Goal: Information Seeking & Learning: Learn about a topic

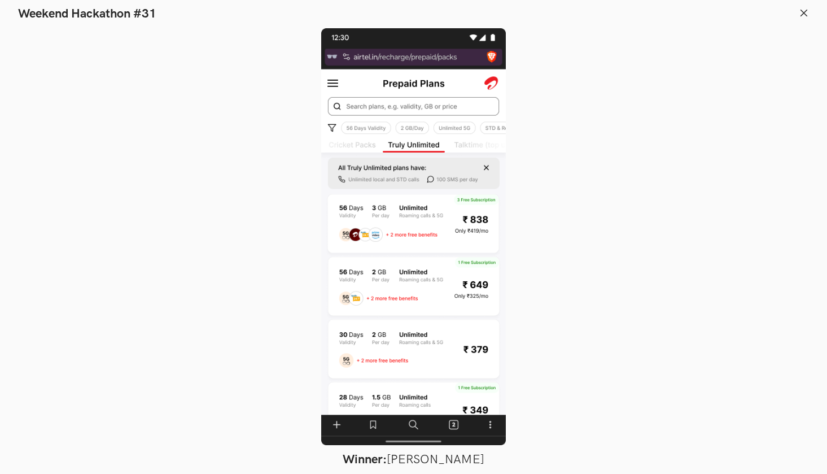
click at [804, 12] on line at bounding box center [804, 13] width 6 height 6
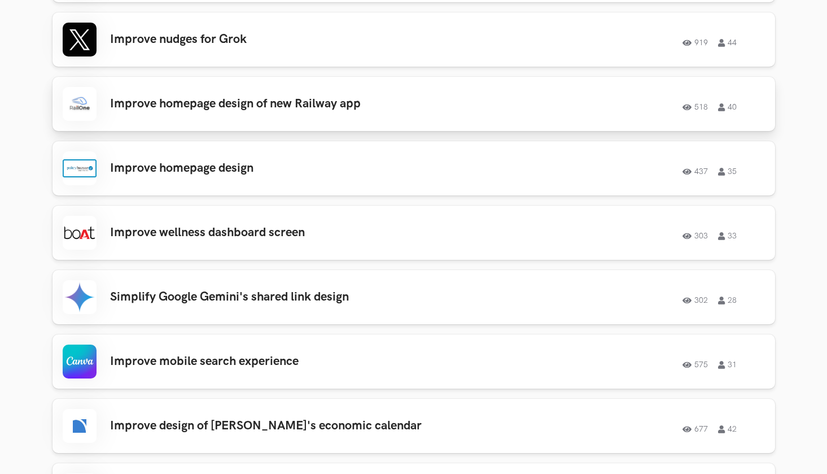
scroll to position [1248, 0]
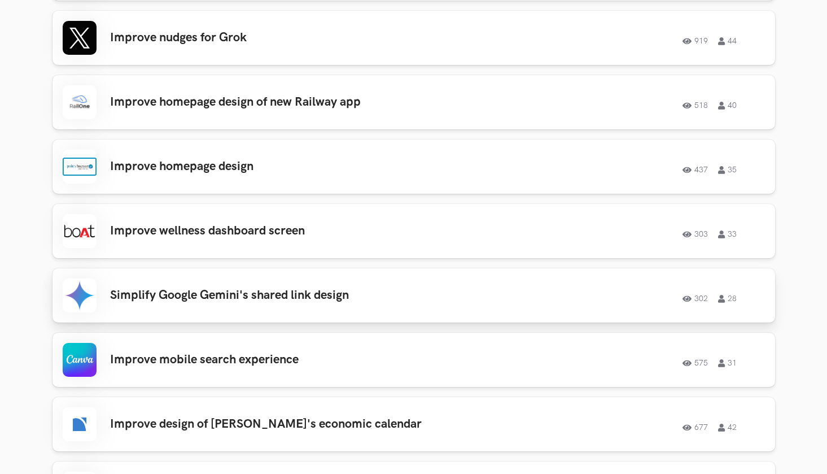
click at [428, 289] on h3 "Simplify Google Gemini's shared link design" at bounding box center [270, 295] width 321 height 15
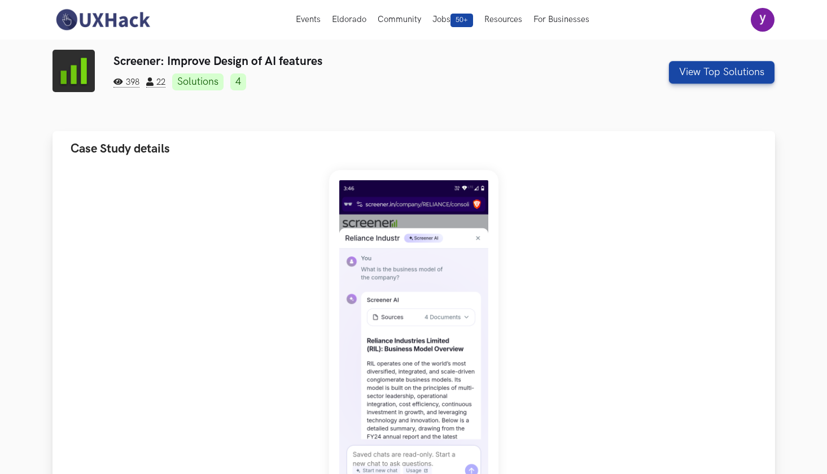
scroll to position [0, 0]
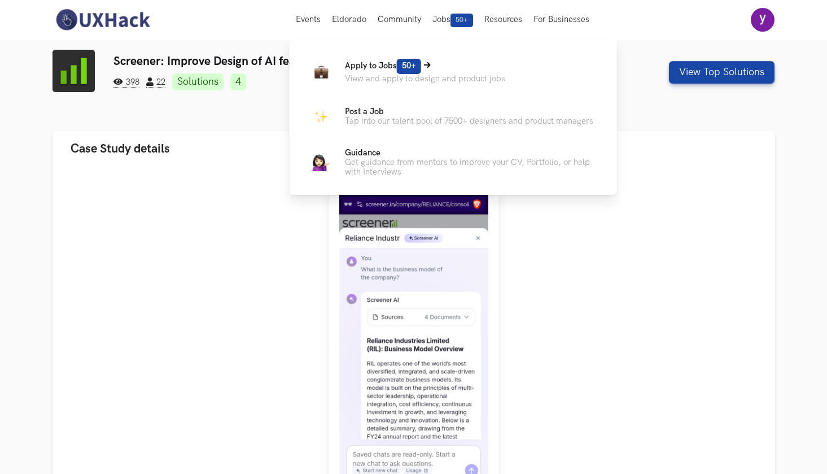
click at [425, 75] on p "View and apply to design and product jobs" at bounding box center [425, 79] width 160 height 10
click at [421, 66] on span "50+" at bounding box center [409, 66] width 24 height 15
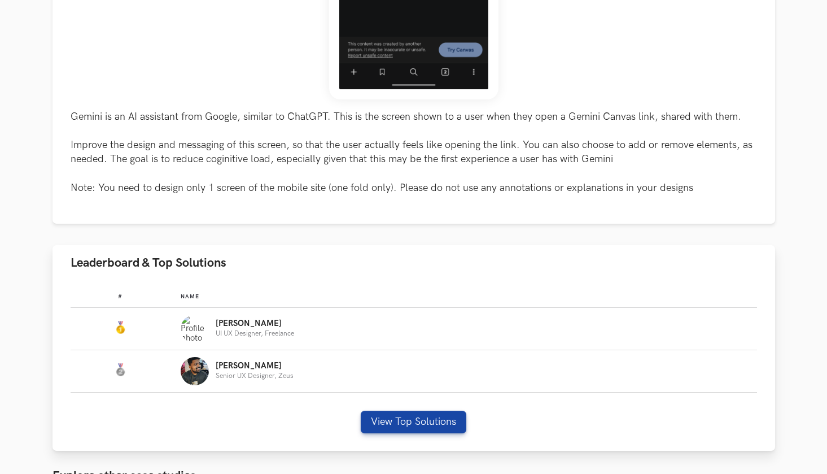
scroll to position [419, 0]
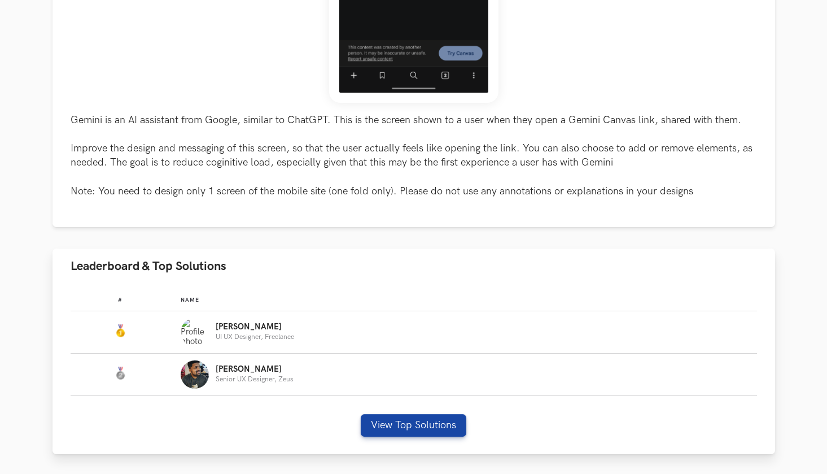
click at [430, 337] on div "[PERSON_NAME] UX Designer, Freelance" at bounding box center [464, 332] width 566 height 28
click at [431, 421] on button "View Top Solutions" at bounding box center [414, 425] width 106 height 23
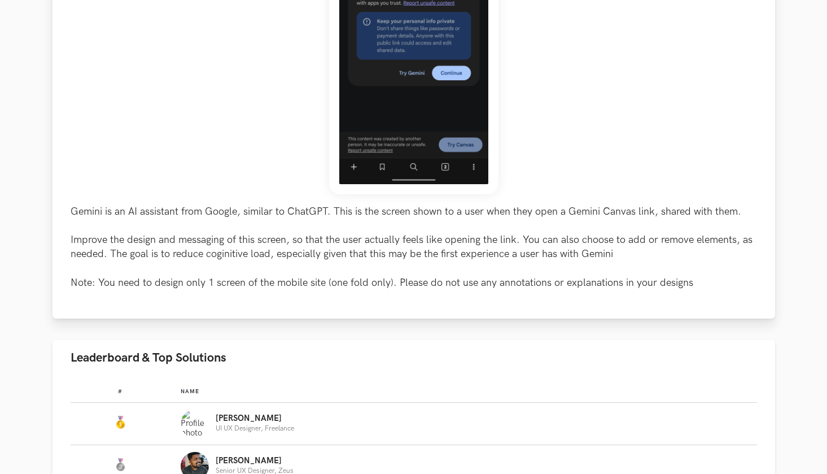
scroll to position [393, 0]
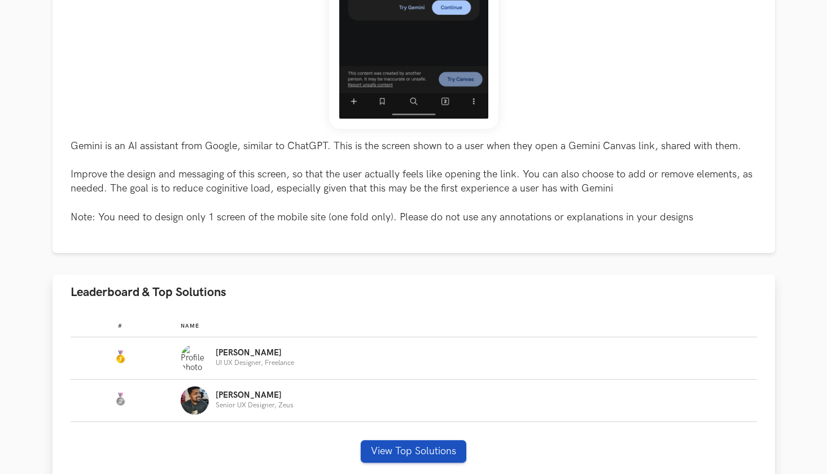
click at [422, 445] on button "View Top Solutions" at bounding box center [414, 451] width 106 height 23
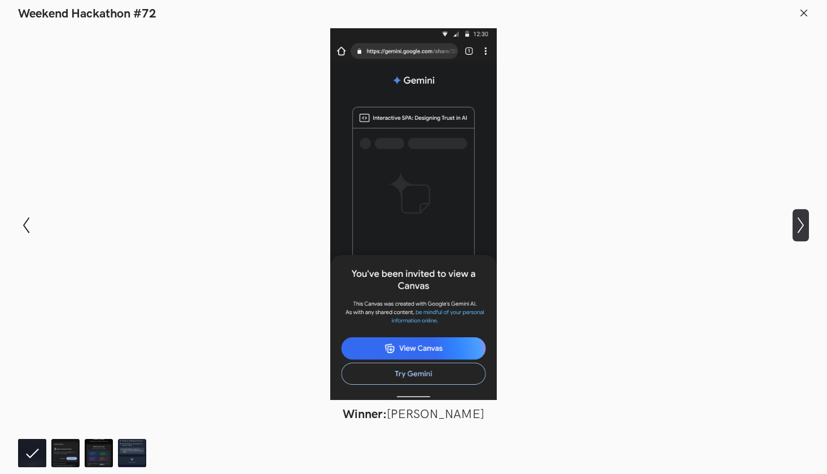
click at [803, 221] on icon "Show next slide" at bounding box center [801, 225] width 16 height 16
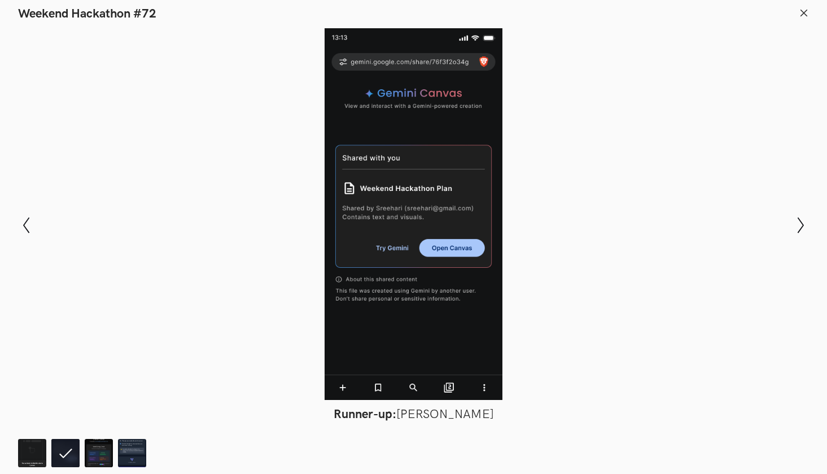
click at [494, 162] on div at bounding box center [413, 214] width 745 height 372
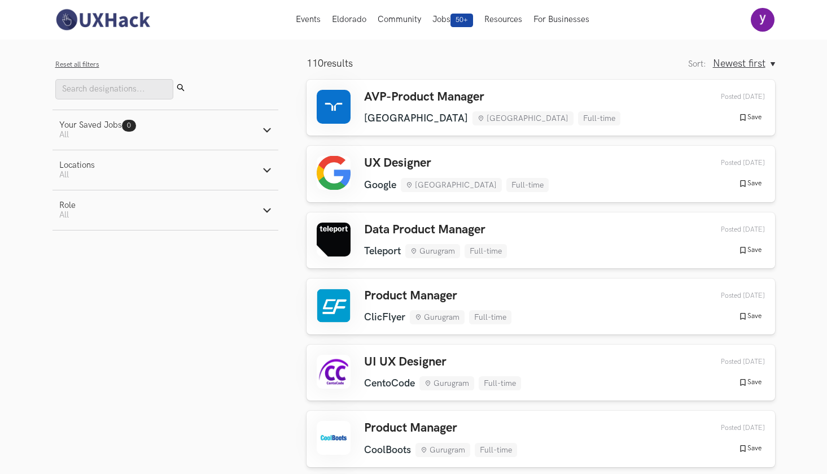
scroll to position [52, 0]
click at [606, 103] on div "AVP-Product Manager Randstad Mumbai Full-time Randstad Mumbai Full-time 1 day a…" at bounding box center [541, 108] width 448 height 36
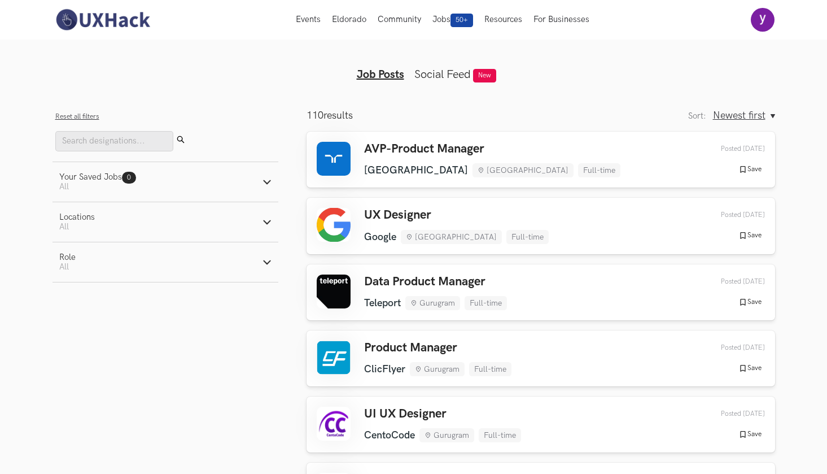
scroll to position [0, 0]
click at [551, 55] on ul "Job Posts Social Feed New" at bounding box center [414, 66] width 434 height 32
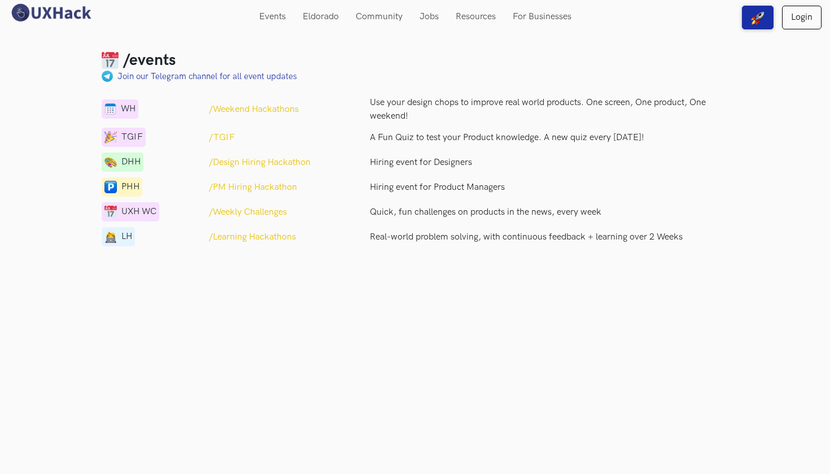
click at [281, 214] on p "/Weekly Challenges" at bounding box center [248, 213] width 78 height 14
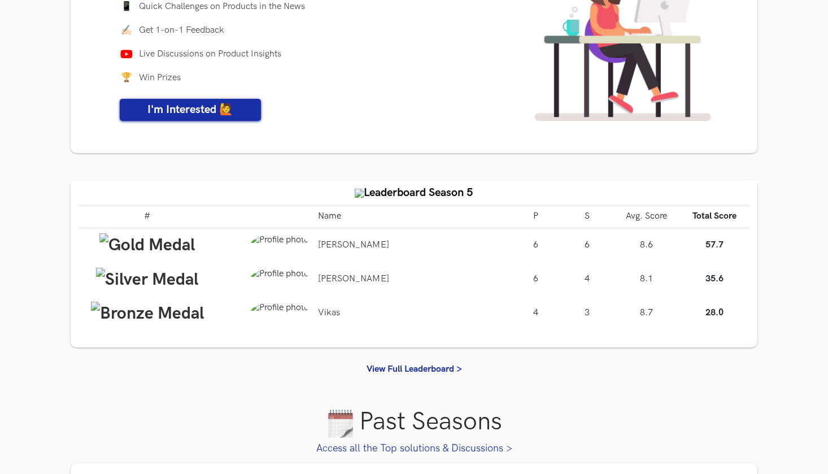
scroll to position [143, 0]
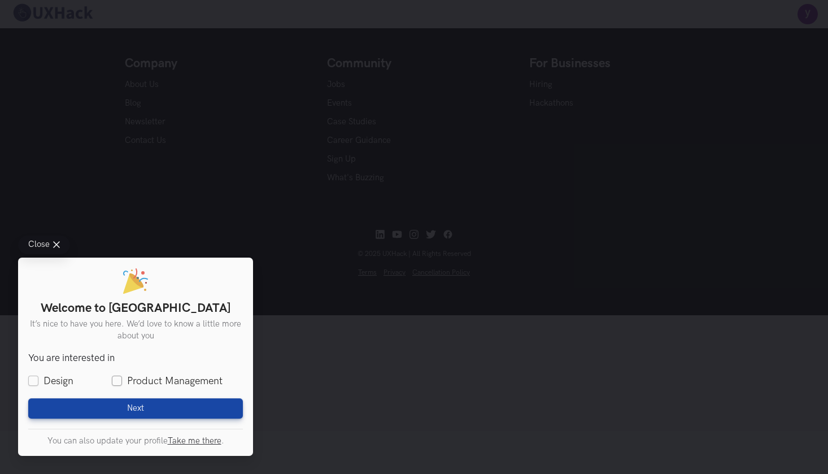
click at [116, 381] on label "Product Management" at bounding box center [167, 381] width 111 height 14
click at [116, 381] on input "Product Management" at bounding box center [117, 381] width 10 height 10
checkbox input "true"
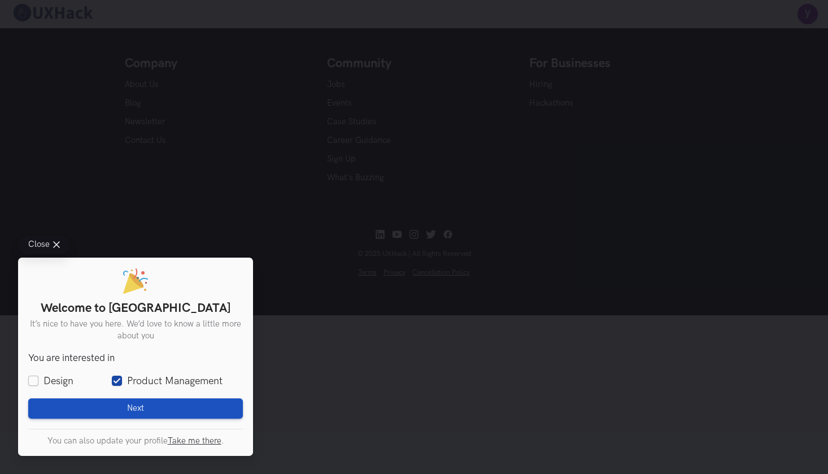
click at [138, 404] on button "Next Loading" at bounding box center [135, 408] width 215 height 20
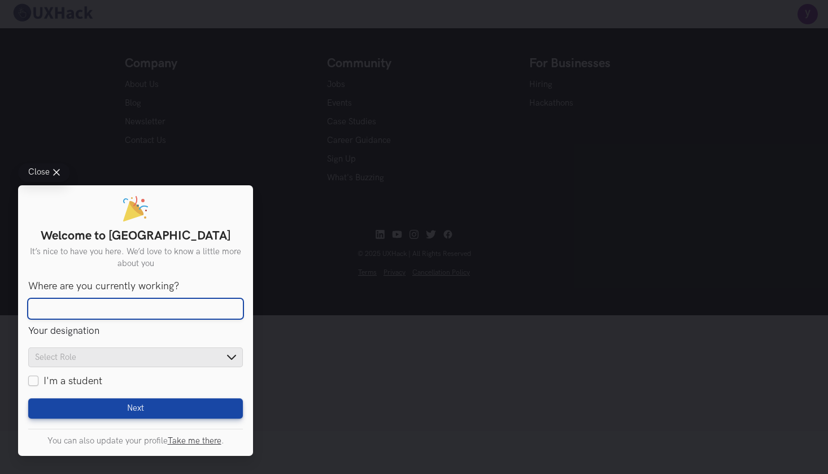
click at [191, 311] on input "Where are you currently working?" at bounding box center [135, 309] width 215 height 20
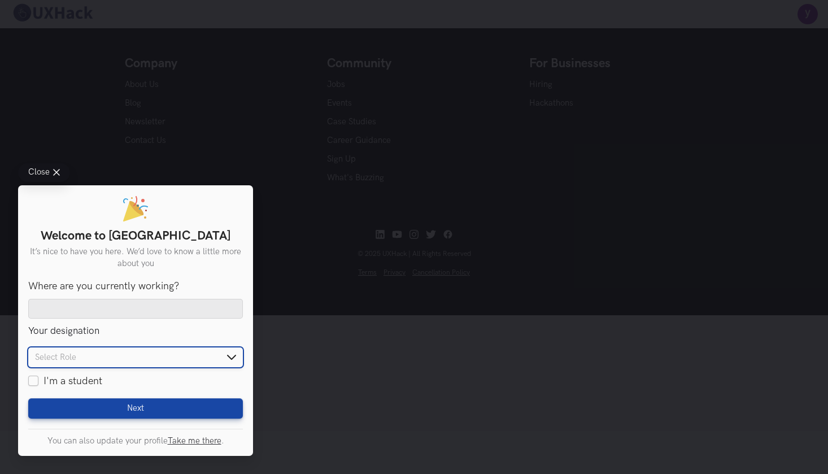
click at [208, 359] on input "text" at bounding box center [135, 357] width 215 height 20
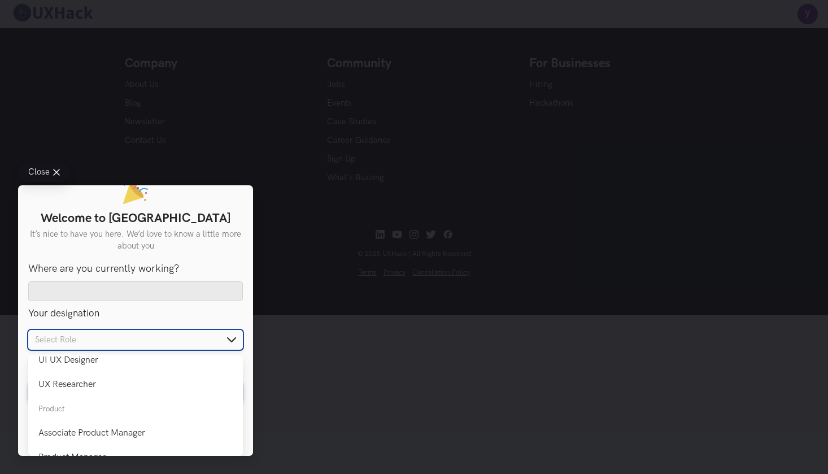
scroll to position [121, 0]
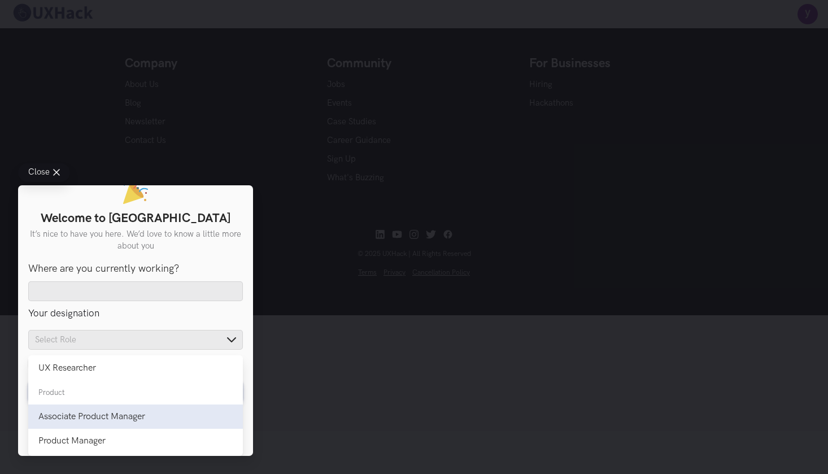
click at [182, 414] on div "Associate Product Manager" at bounding box center [135, 416] width 194 height 11
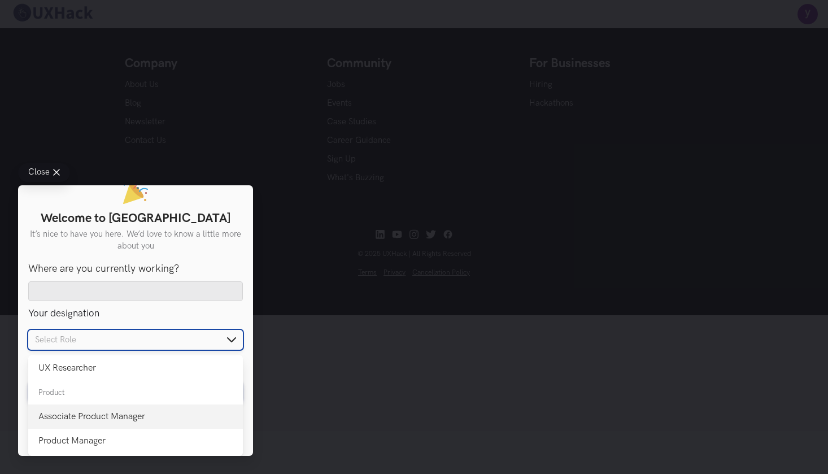
type input "Associate Product Manager"
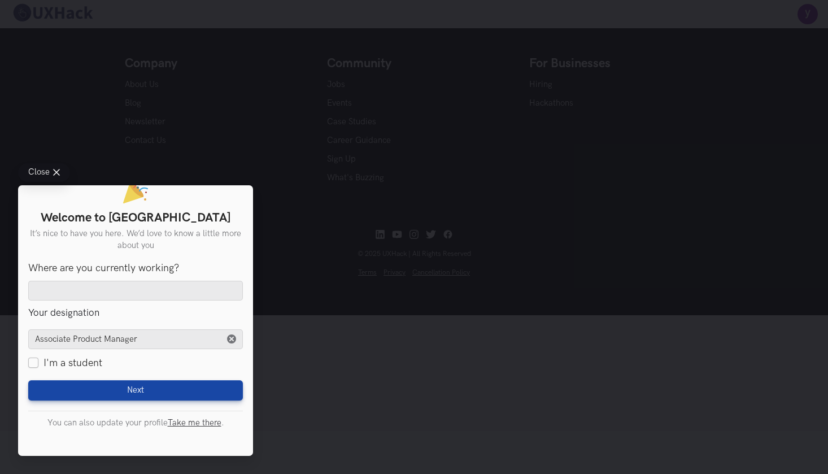
click at [186, 363] on div "I'm a student" at bounding box center [135, 363] width 215 height 14
click at [229, 341] on icon "Reset selection" at bounding box center [231, 339] width 9 height 9
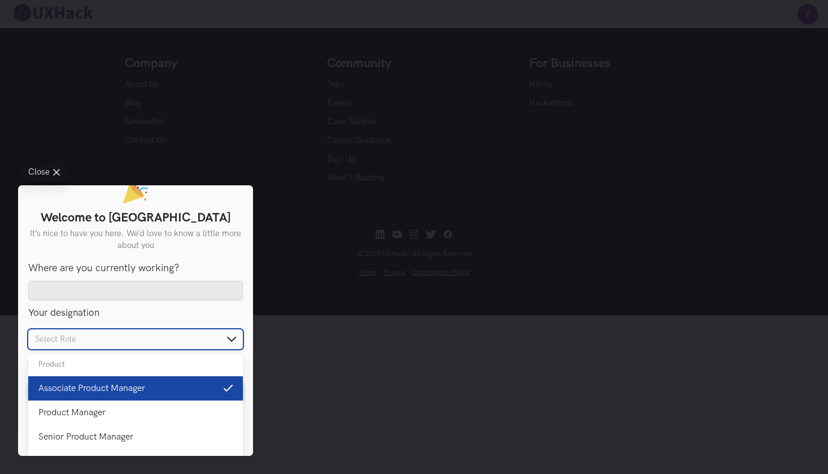
scroll to position [149, 0]
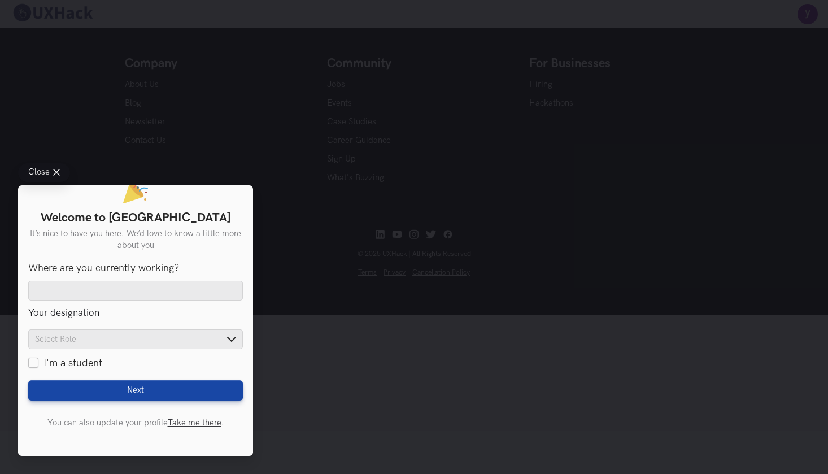
click at [250, 343] on div "Welcome to UXHack It’s nice to have you here. We’d love to know a little more a…" at bounding box center [135, 320] width 235 height 271
click at [280, 132] on div "Close Welcome to UXHack It’s nice to have you here. We’d love to know a little …" at bounding box center [414, 237] width 828 height 474
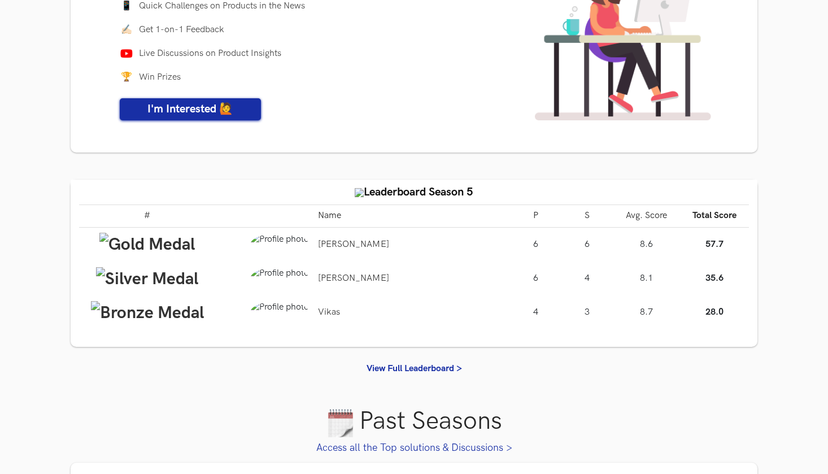
click at [250, 247] on img at bounding box center [279, 244] width 59 height 23
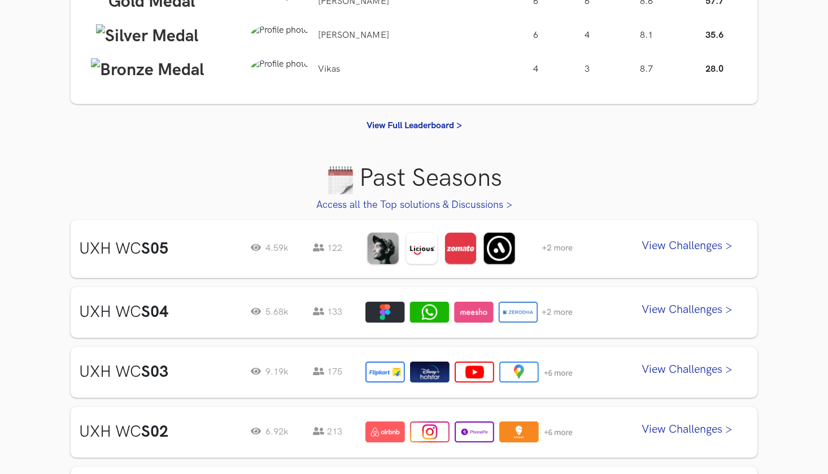
scroll to position [386, 0]
click at [716, 241] on link "View Challenges >" at bounding box center [687, 248] width 124 height 28
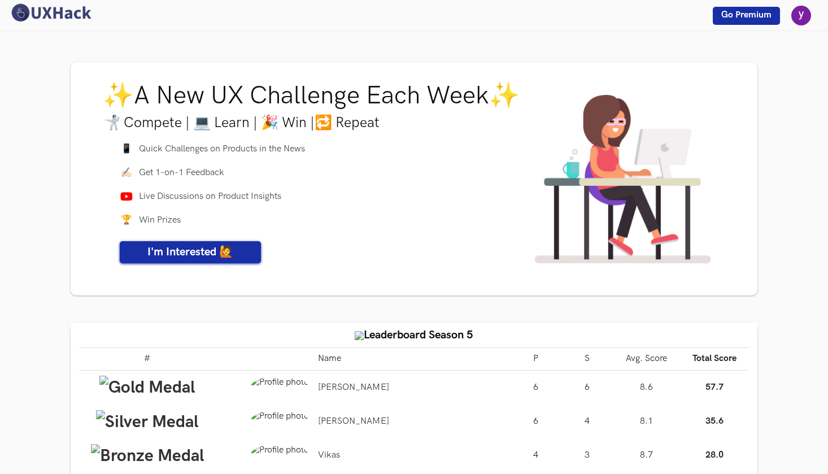
scroll to position [0, 0]
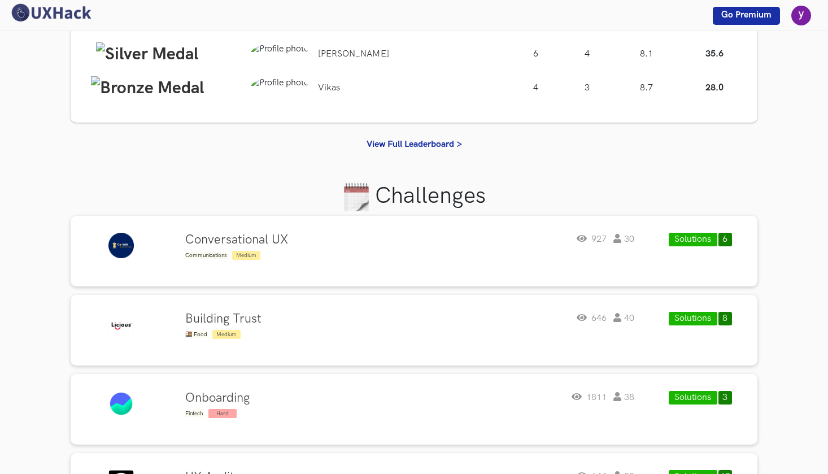
scroll to position [123, 0]
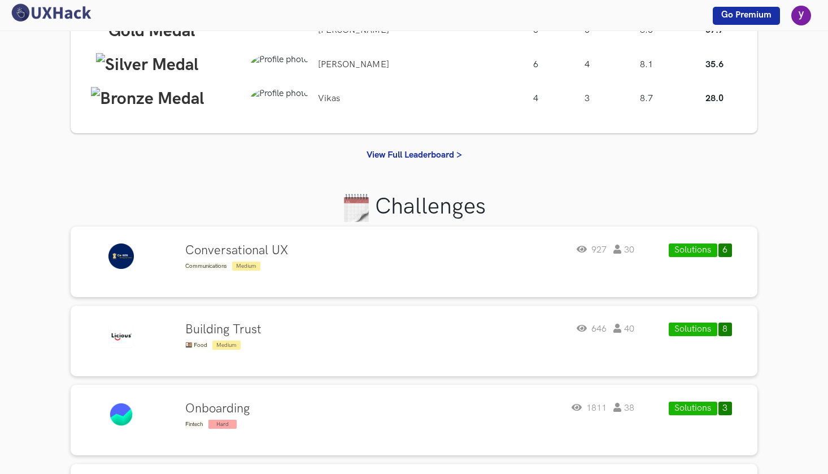
click at [700, 245] on button "Solutions" at bounding box center [693, 250] width 49 height 14
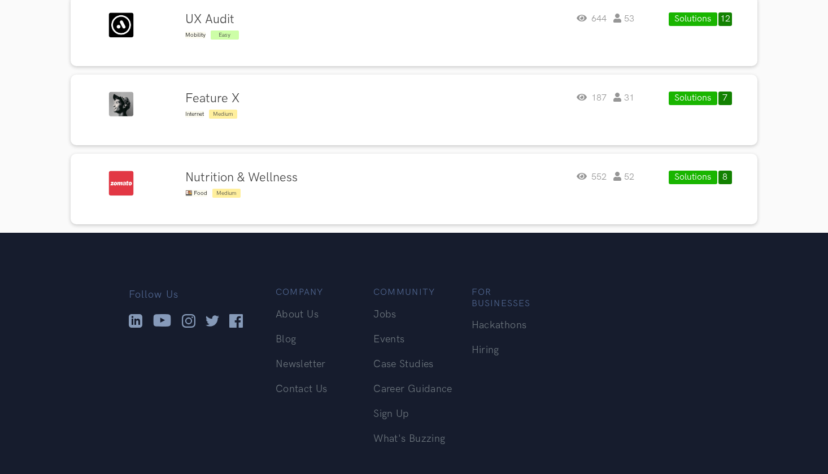
scroll to position [590, 0]
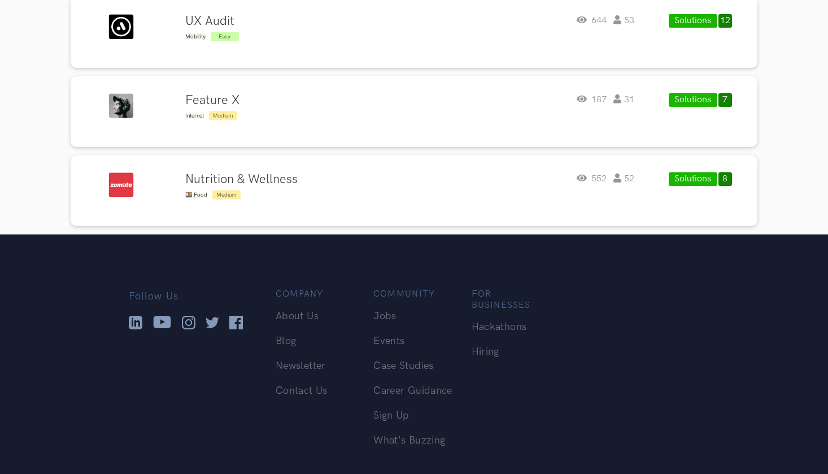
click at [432, 363] on link "Case Studies" at bounding box center [403, 366] width 60 height 12
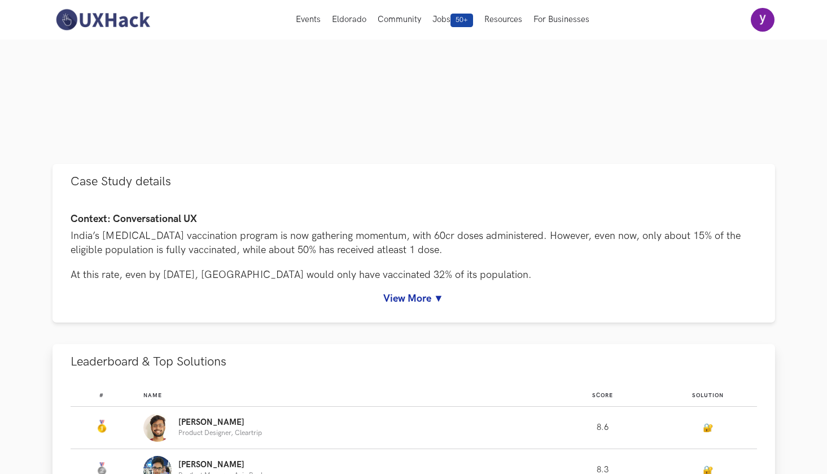
scroll to position [373, 0]
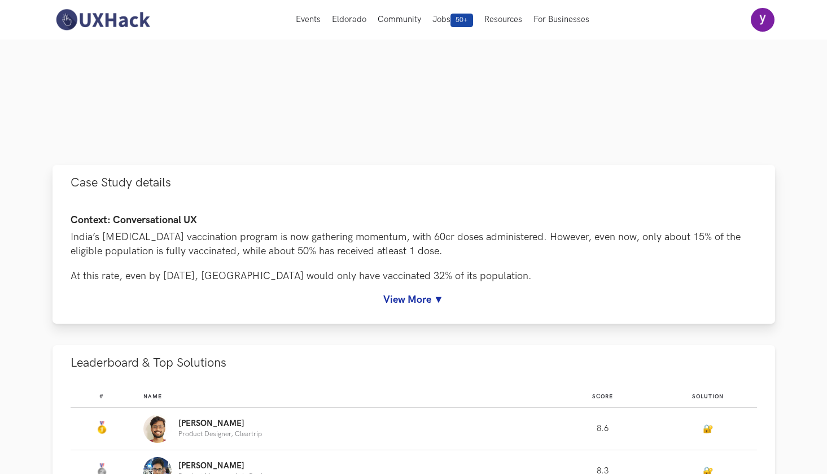
click at [426, 300] on link "View More ▼" at bounding box center [414, 300] width 687 height 12
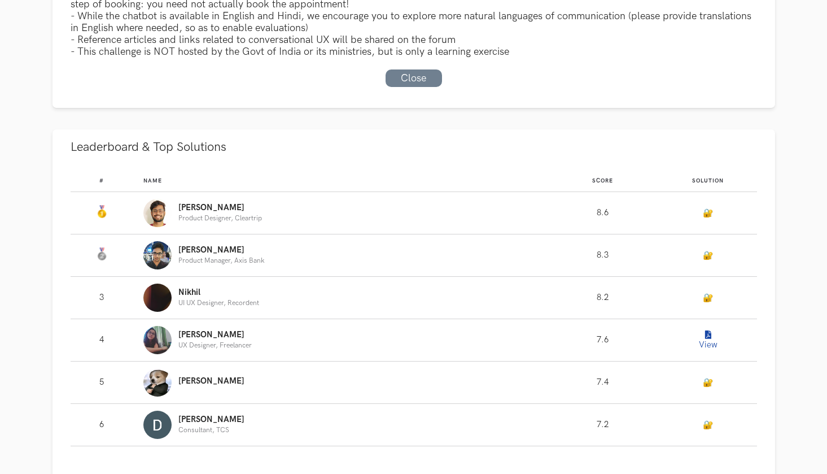
scroll to position [910, 0]
click at [711, 211] on link "🔐" at bounding box center [708, 212] width 10 height 10
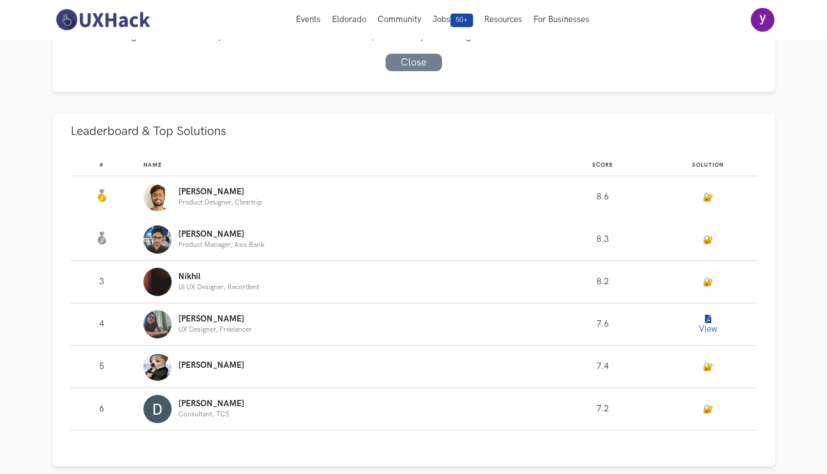
scroll to position [914, 0]
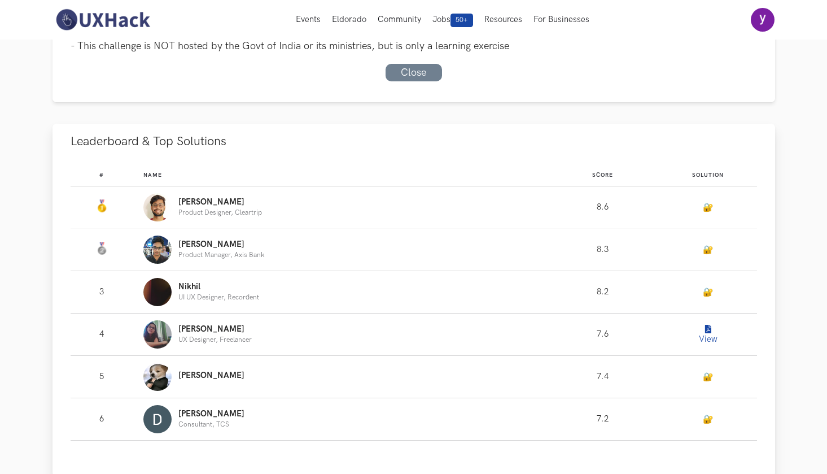
click at [707, 329] on icon "Leaderboard" at bounding box center [708, 329] width 6 height 8
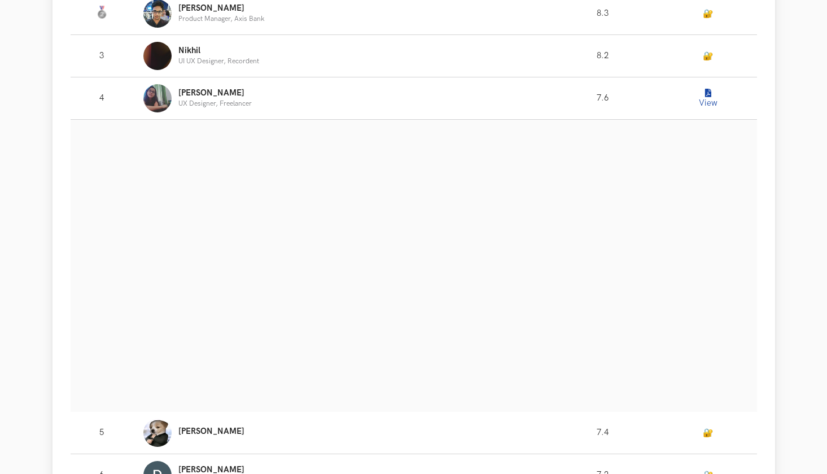
scroll to position [1151, 0]
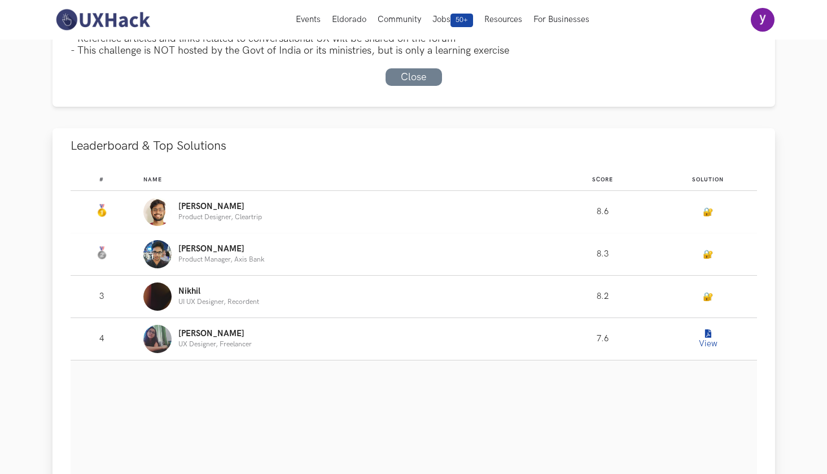
click at [774, 164] on div "# Name Score Solution #: Name: Harshit Product Designer, Cleartrip Score: 8.6 🔐…" at bounding box center [414, 468] width 723 height 609
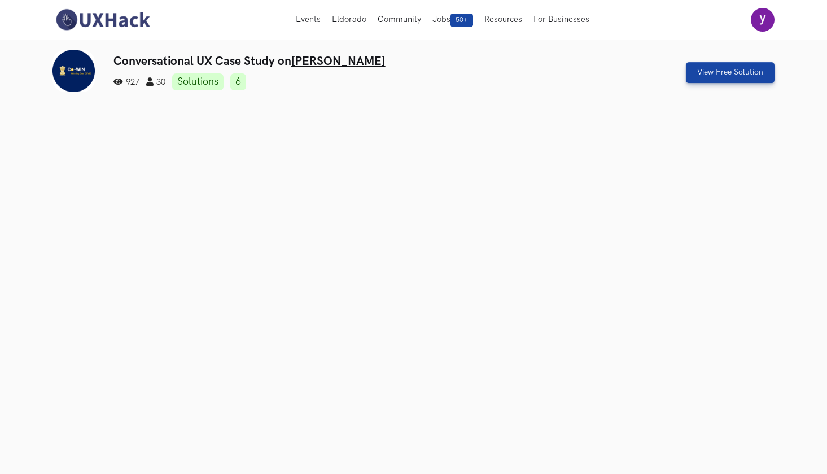
scroll to position [0, 0]
click at [764, 74] on link "View Free Solution" at bounding box center [730, 72] width 89 height 21
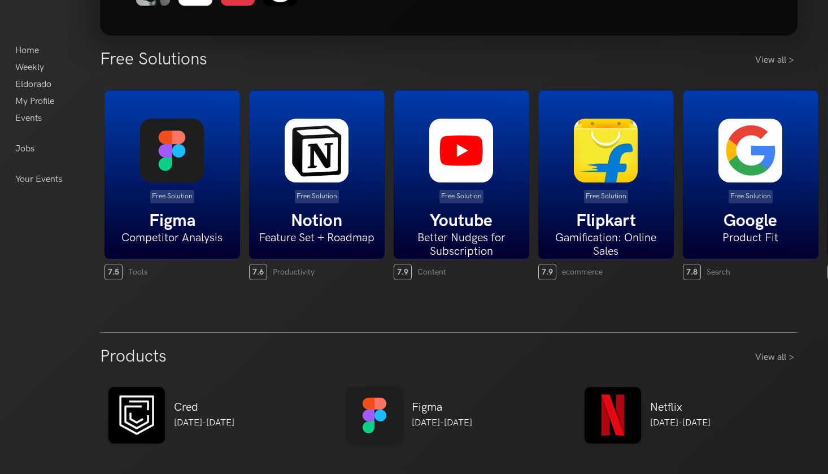
scroll to position [217, 0]
click at [783, 61] on link "View all >" at bounding box center [776, 60] width 42 height 14
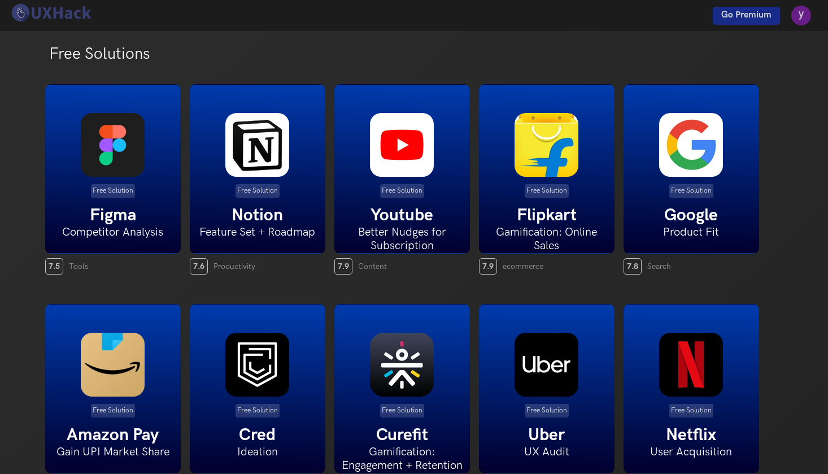
click at [121, 198] on div "Free Solution Figma Competitor Analysis" at bounding box center [113, 168] width 136 height 169
click at [410, 155] on img at bounding box center [402, 145] width 64 height 64
click at [72, 15] on img at bounding box center [50, 13] width 85 height 20
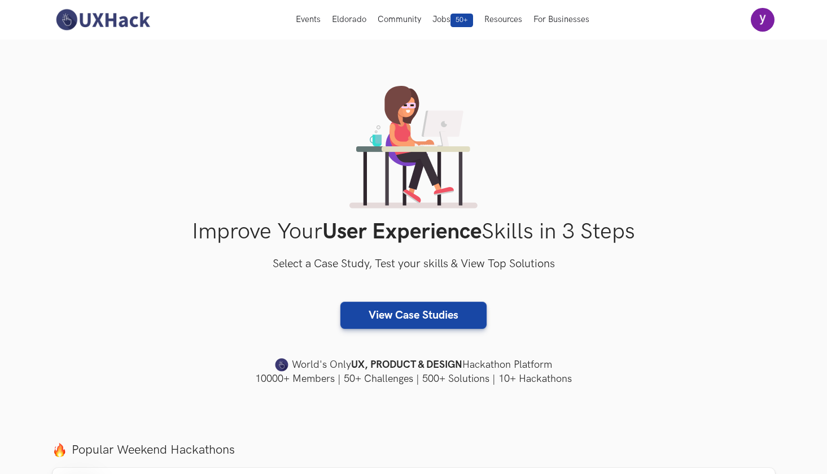
click at [368, 70] on section "Improve Your User Experience Skills in 3 Steps Select a Case Study, Test your s…" at bounding box center [413, 236] width 827 height 393
click at [151, 24] on img at bounding box center [103, 20] width 101 height 24
click at [644, 152] on div "Improve Your User Experience Skills in 3 Steps Select a Case Study, Test your s…" at bounding box center [414, 236] width 723 height 300
